Goal: Task Accomplishment & Management: Use online tool/utility

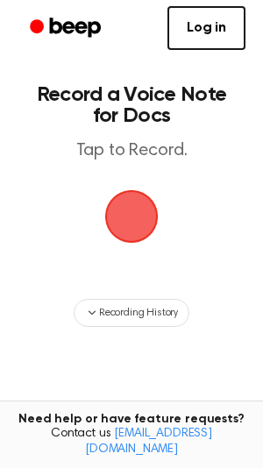
click at [134, 232] on span "button" at bounding box center [131, 217] width 98 height 98
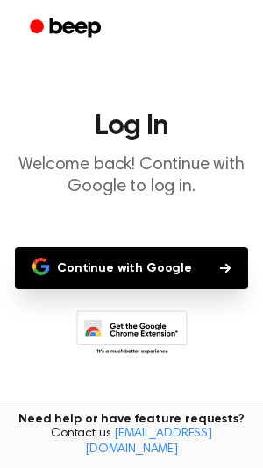
click at [154, 275] on button "Continue with Google" at bounding box center [131, 268] width 233 height 42
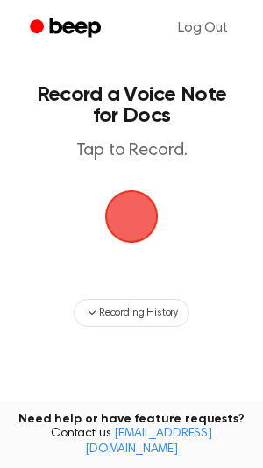
click at [124, 207] on span "button" at bounding box center [131, 217] width 98 height 98
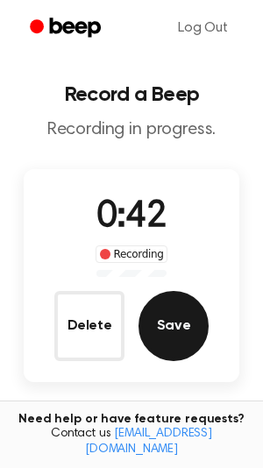
click at [168, 325] on button "Save" at bounding box center [174, 326] width 70 height 70
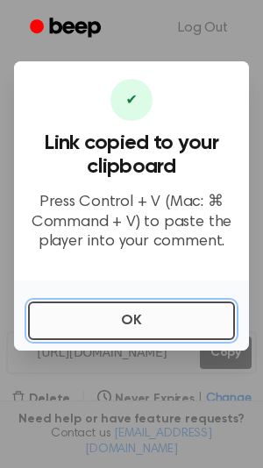
click at [183, 317] on button "OK" at bounding box center [131, 321] width 207 height 39
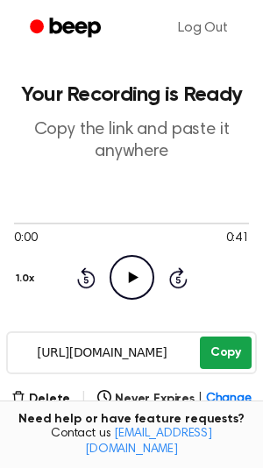
click at [225, 358] on button "Copy" at bounding box center [226, 353] width 52 height 32
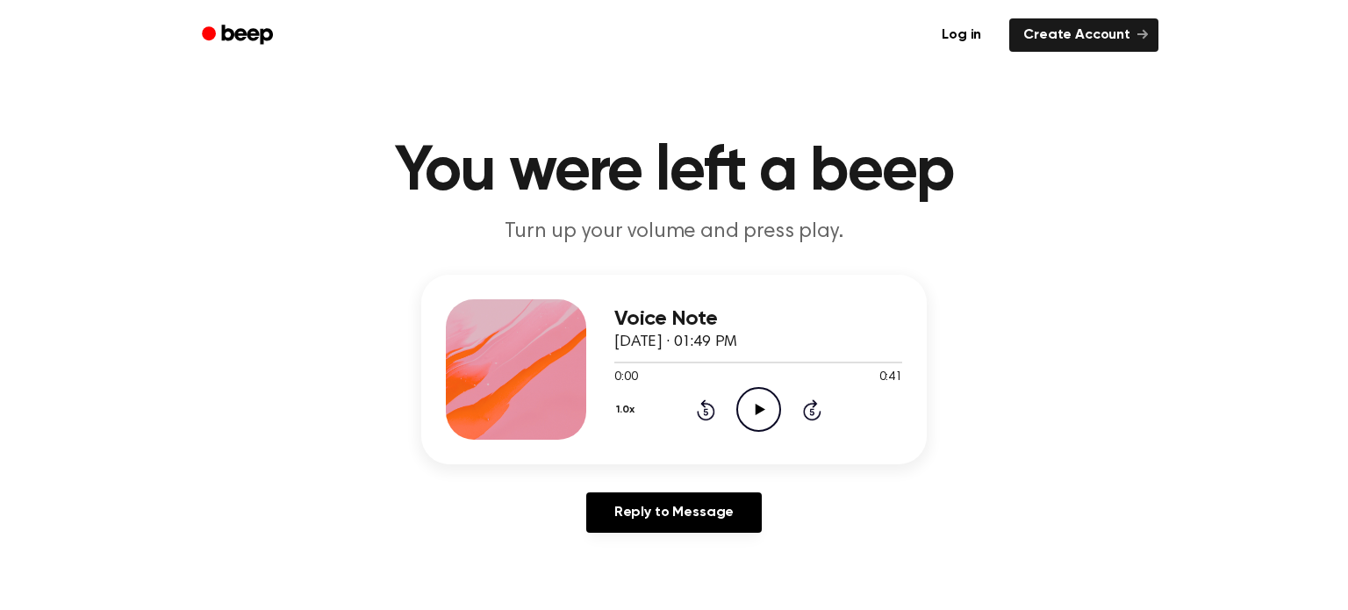
click at [765, 403] on icon "Play Audio" at bounding box center [758, 409] width 45 height 45
